Goal: Task Accomplishment & Management: Use online tool/utility

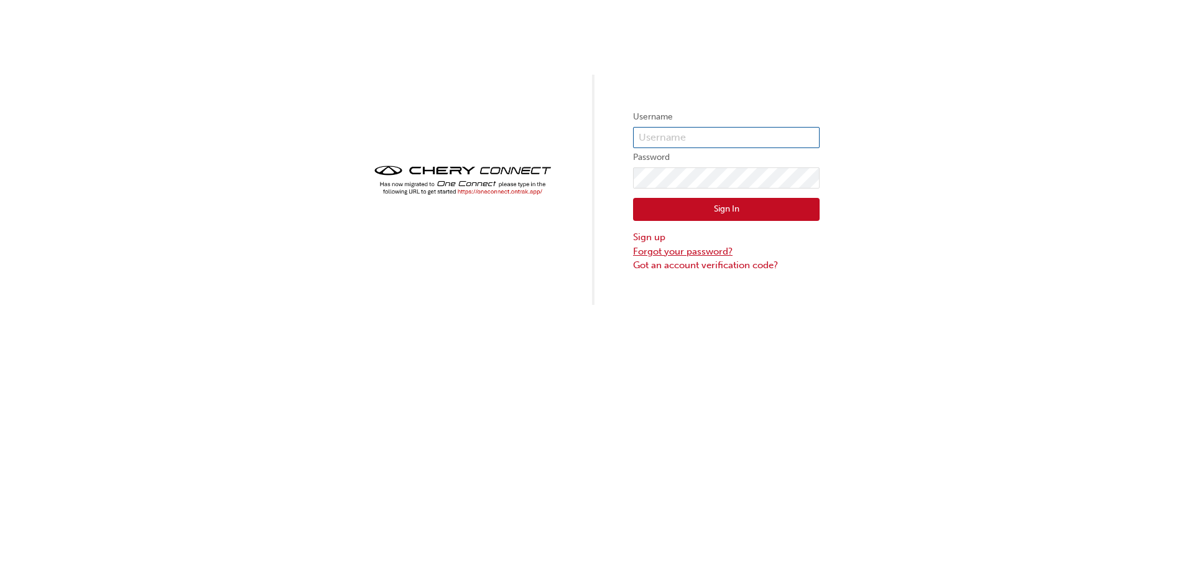
type input "CHAU1403"
